Goal: Transaction & Acquisition: Purchase product/service

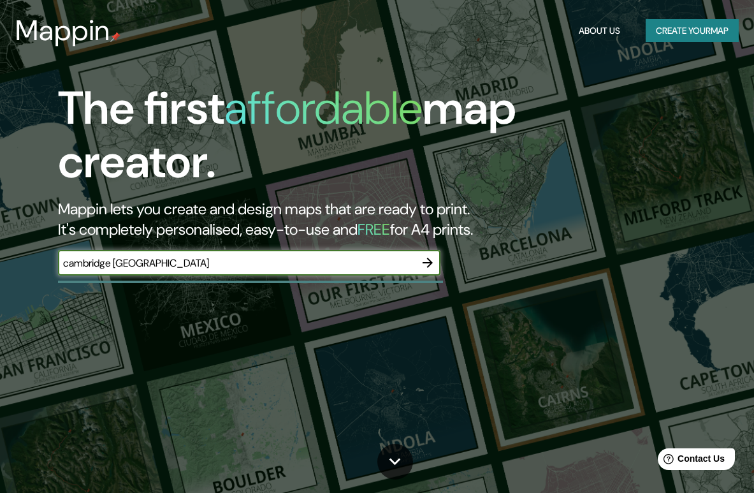
type input "cambridge [GEOGRAPHIC_DATA]"
click at [417, 265] on button "button" at bounding box center [428, 263] width 26 height 26
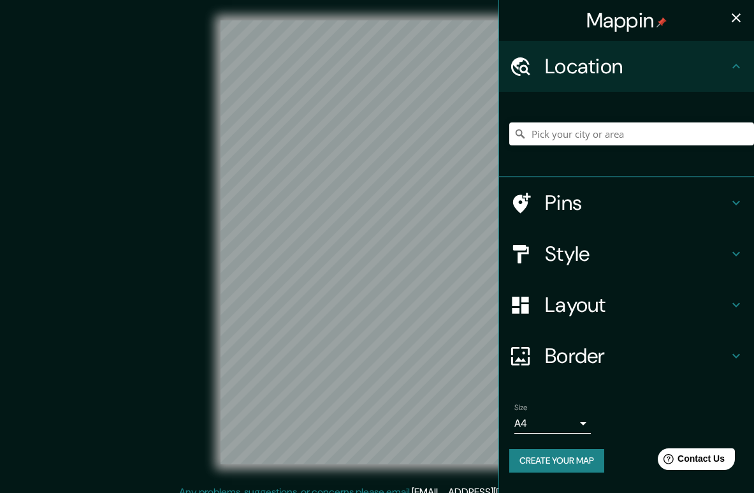
click at [587, 200] on h4 "Pins" at bounding box center [637, 203] width 184 height 26
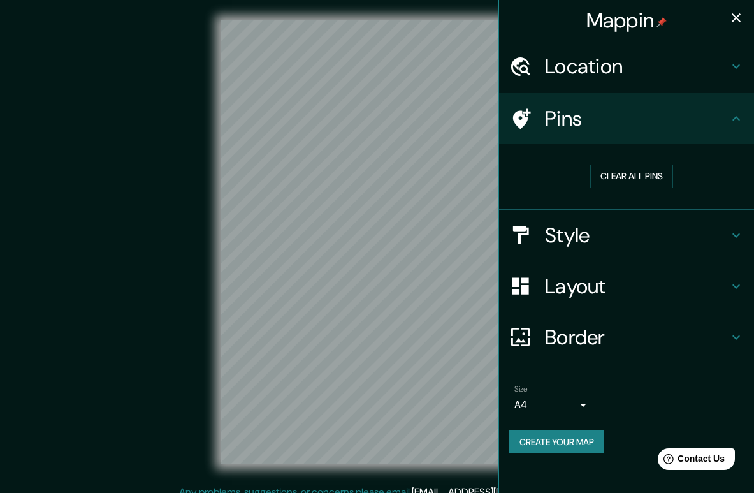
click at [524, 113] on icon at bounding box center [520, 119] width 22 height 22
click at [621, 126] on h4 "Pins" at bounding box center [637, 119] width 184 height 26
click at [365, 150] on div at bounding box center [363, 150] width 10 height 10
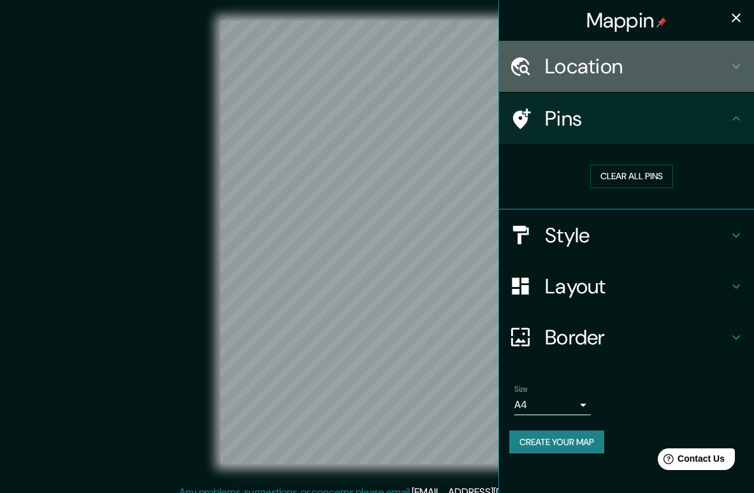
click at [642, 63] on h4 "Location" at bounding box center [637, 67] width 184 height 26
